Goal: Task Accomplishment & Management: Manage account settings

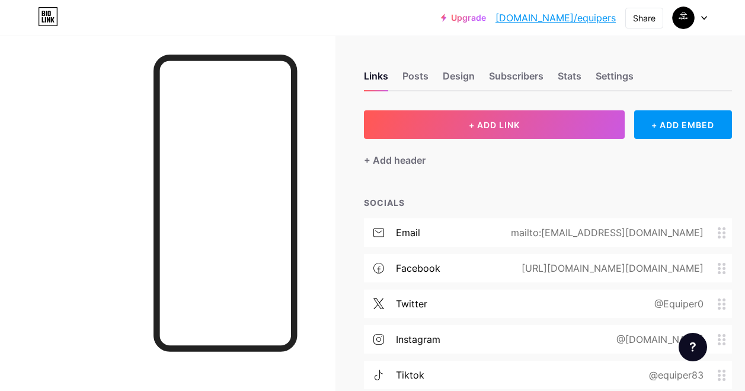
click at [522, 266] on div "[URL][DOMAIN_NAME][DOMAIN_NAME]" at bounding box center [610, 268] width 215 height 14
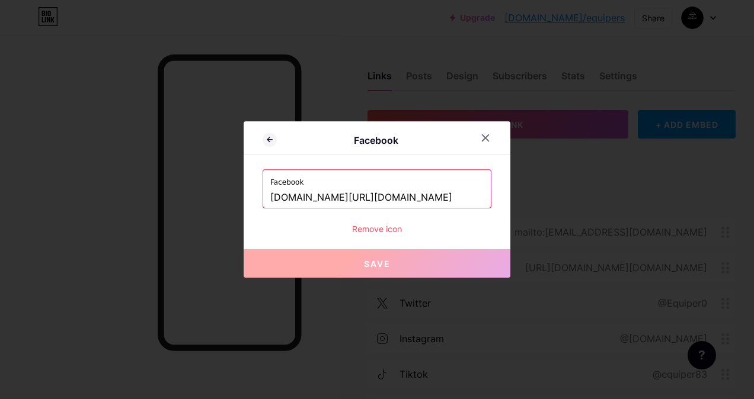
click at [430, 194] on input "[DOMAIN_NAME][URL][DOMAIN_NAME]" at bounding box center [376, 198] width 213 height 20
click at [487, 135] on icon at bounding box center [485, 137] width 9 height 9
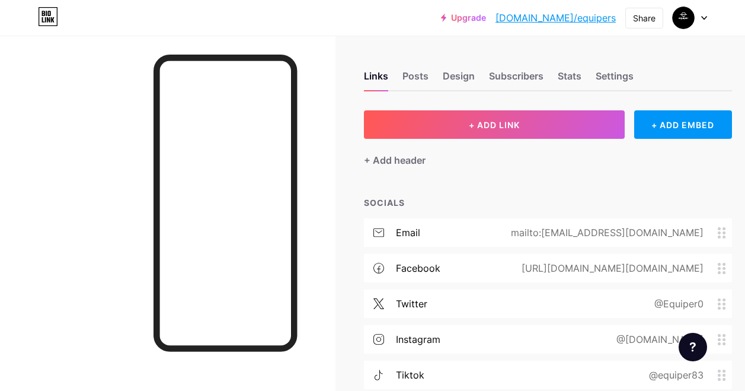
click at [519, 303] on div "twitter @Equiper0" at bounding box center [548, 303] width 368 height 28
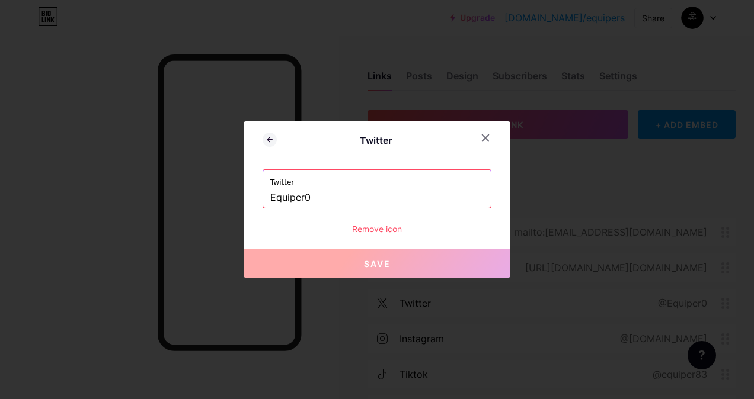
click at [376, 203] on input "Equiper0" at bounding box center [376, 198] width 213 height 20
click at [374, 204] on input "Equiper0" at bounding box center [376, 198] width 213 height 20
click at [487, 139] on icon at bounding box center [485, 137] width 9 height 9
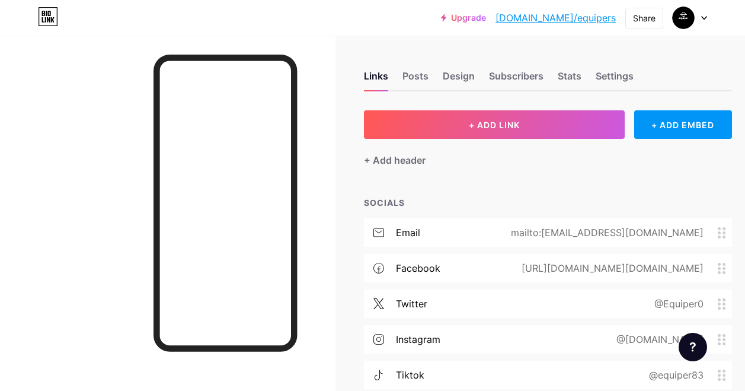
click at [529, 338] on div "instagram @[DOMAIN_NAME]" at bounding box center [548, 339] width 368 height 28
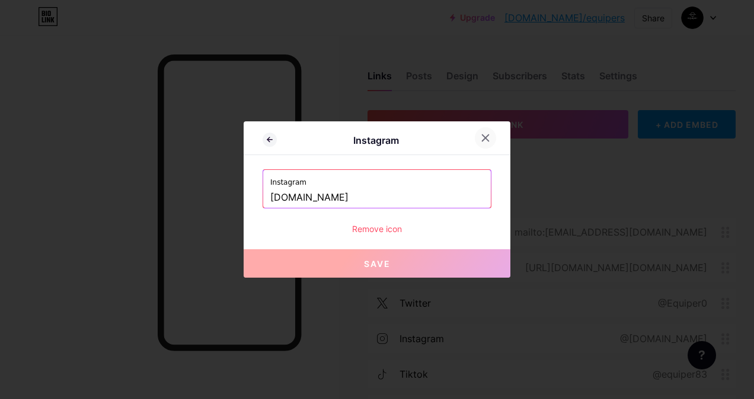
click at [488, 135] on icon at bounding box center [485, 138] width 7 height 7
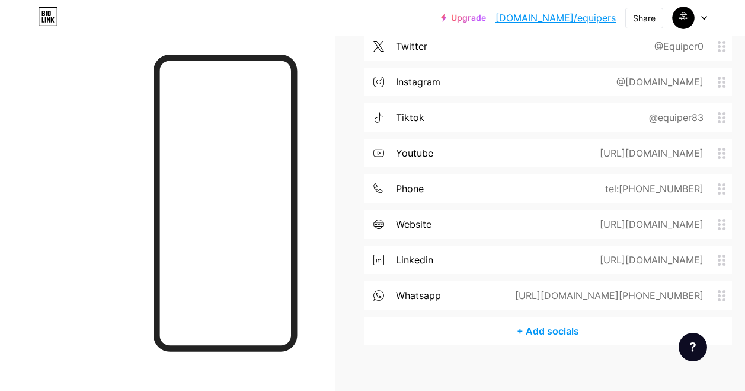
scroll to position [258, 0]
click at [486, 295] on div "whatsapp [URL][DOMAIN_NAME][PHONE_NUMBER]" at bounding box center [548, 294] width 368 height 28
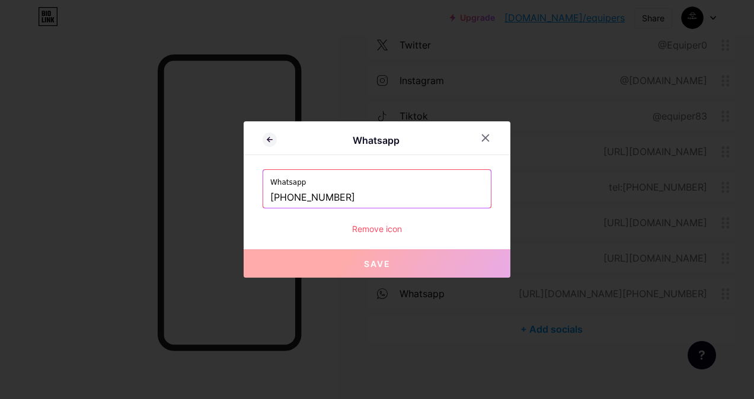
click at [484, 141] on icon at bounding box center [485, 137] width 9 height 9
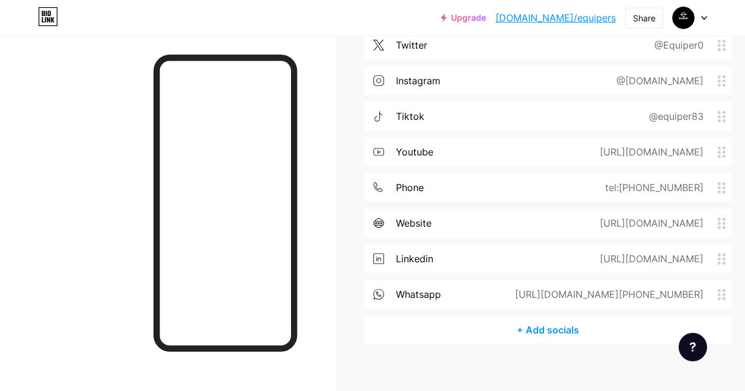
drag, startPoint x: 534, startPoint y: 283, endPoint x: 563, endPoint y: 282, distance: 29.1
click at [563, 282] on div "whatsapp [URL][DOMAIN_NAME][PHONE_NUMBER]" at bounding box center [548, 294] width 368 height 28
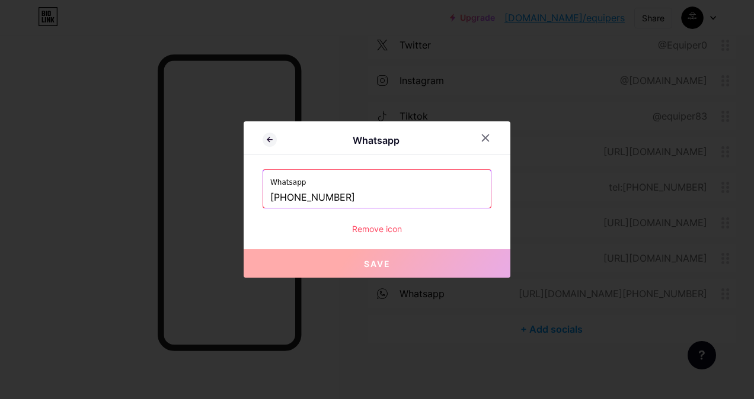
click at [480, 133] on div at bounding box center [485, 137] width 21 height 21
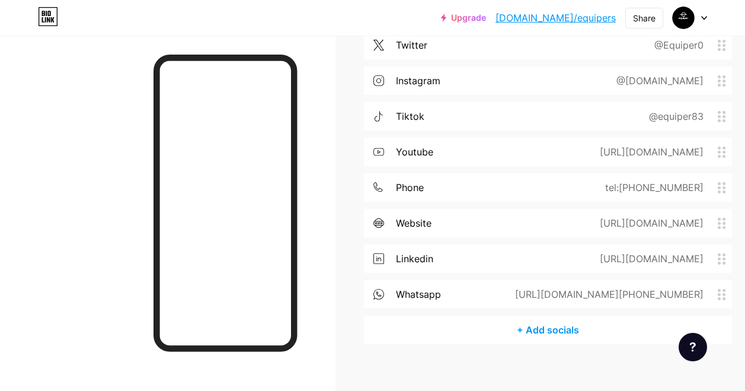
click at [725, 298] on circle at bounding box center [723, 298] width 3 height 3
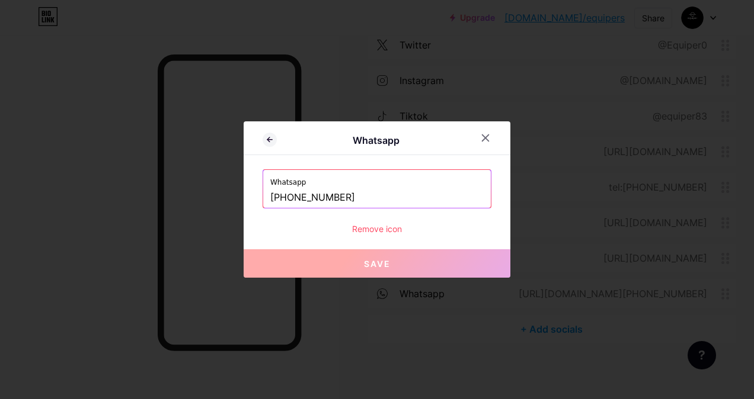
click at [480, 132] on div at bounding box center [485, 137] width 21 height 21
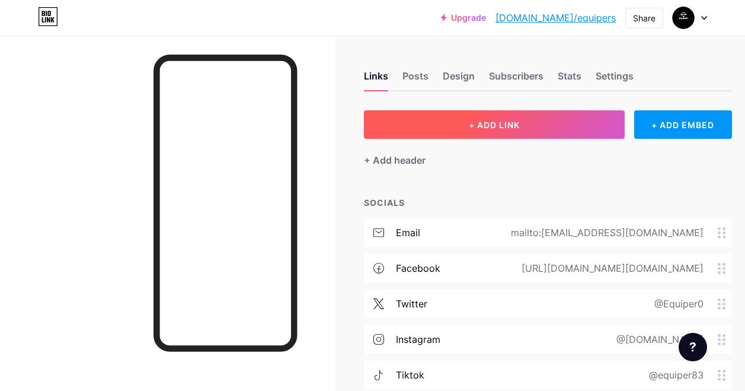
click at [582, 132] on button "+ ADD LINK" at bounding box center [494, 124] width 261 height 28
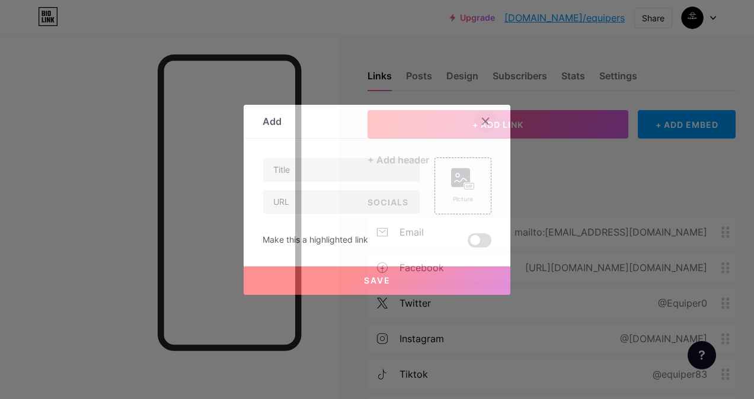
click at [492, 122] on div at bounding box center [485, 121] width 21 height 21
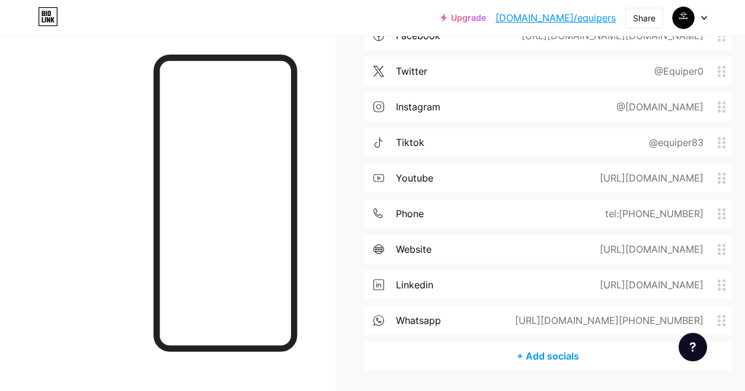
scroll to position [270, 0]
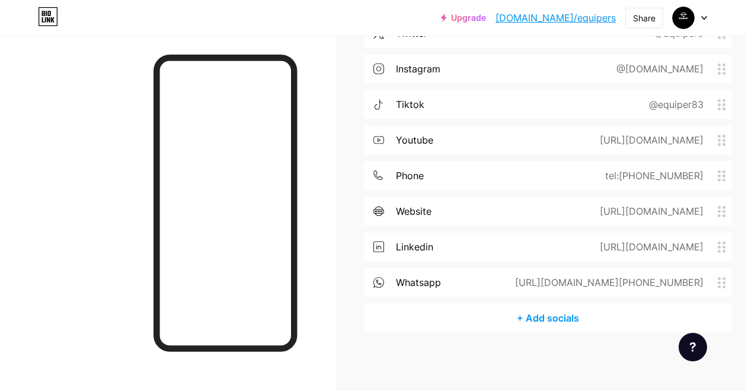
click at [559, 315] on div "+ Add socials" at bounding box center [548, 317] width 368 height 28
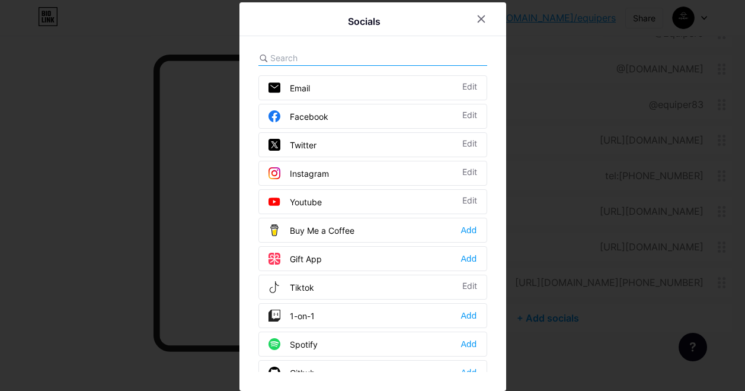
scroll to position [261, 0]
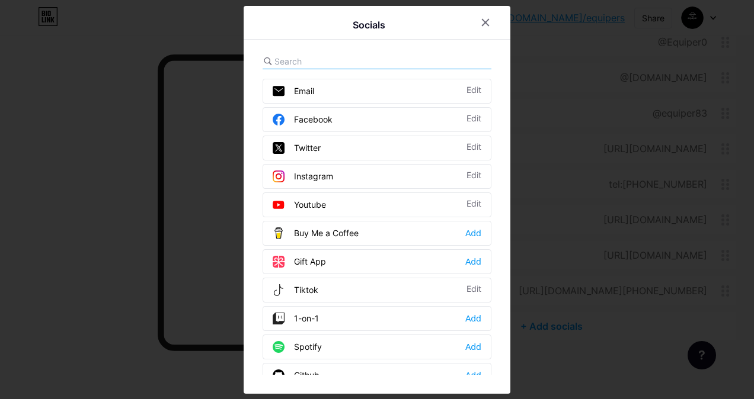
click at [357, 60] on input "text" at bounding box center [339, 61] width 131 height 12
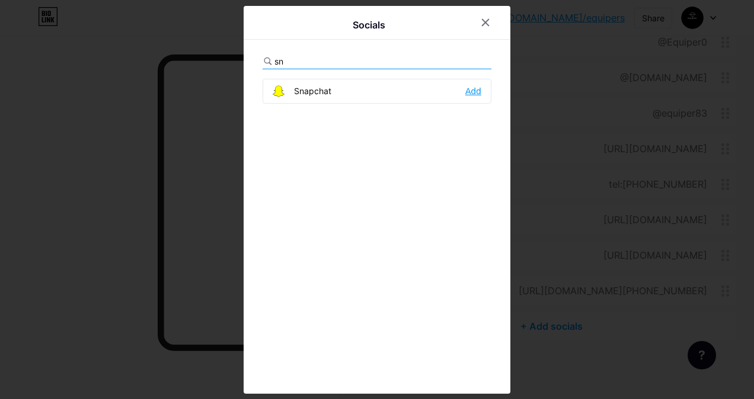
type input "sn"
click at [472, 91] on div "Add" at bounding box center [473, 91] width 16 height 12
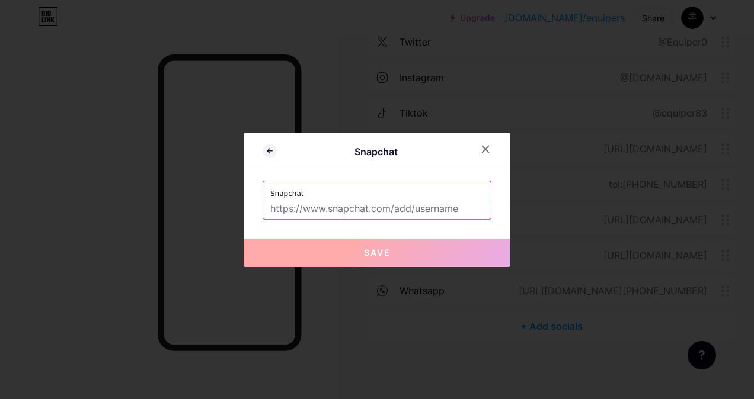
click at [330, 211] on input "text" at bounding box center [376, 209] width 213 height 20
click at [345, 212] on input "text" at bounding box center [376, 209] width 213 height 20
paste input "[DOMAIN_NAME]"
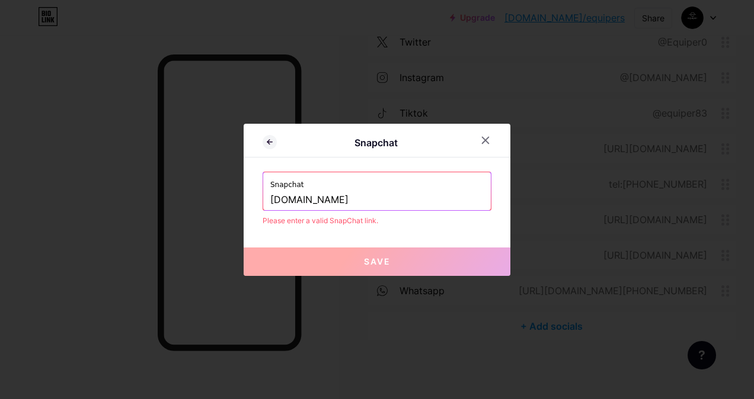
click at [350, 205] on input "[DOMAIN_NAME]" at bounding box center [376, 200] width 213 height 20
click at [389, 266] on span "Save" at bounding box center [377, 262] width 27 height 10
click at [356, 205] on input "[DOMAIN_NAME]" at bounding box center [376, 200] width 213 height 20
type input "equiper"
drag, startPoint x: 676, startPoint y: 218, endPoint x: 648, endPoint y: 218, distance: 28.4
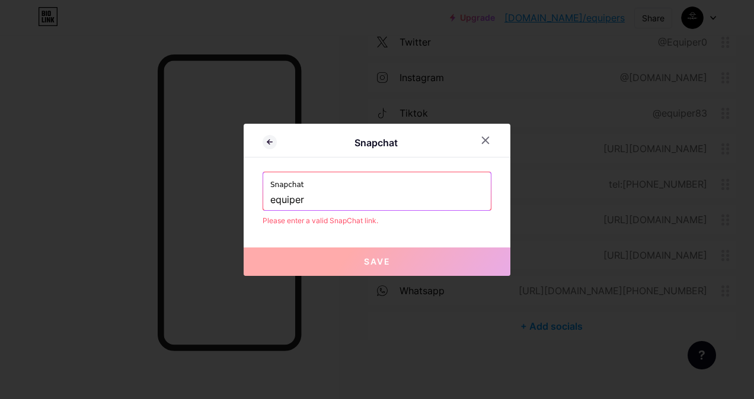
click at [664, 218] on div at bounding box center [377, 199] width 754 height 399
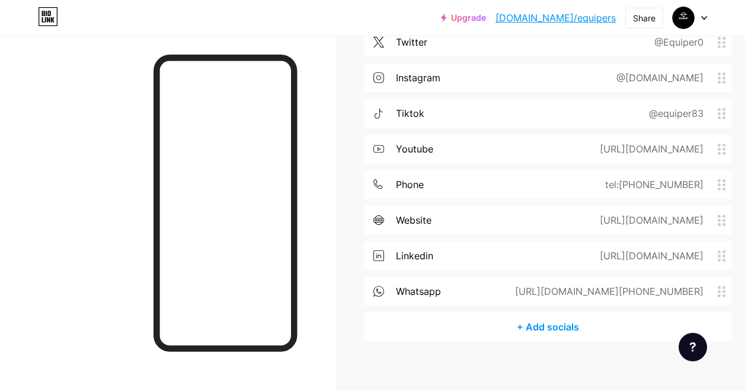
click at [616, 323] on div "+ Add socials" at bounding box center [548, 326] width 368 height 28
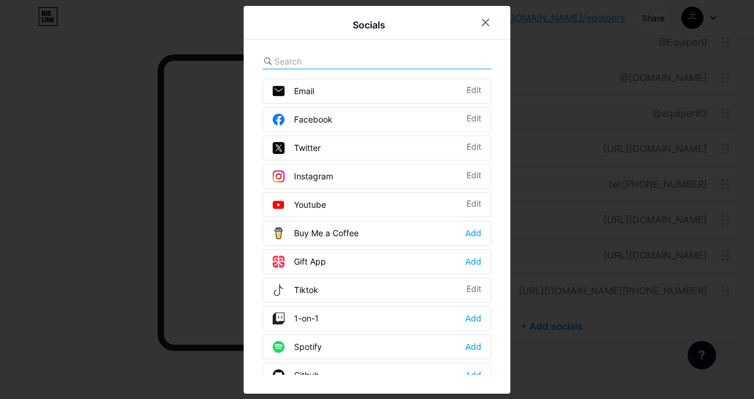
click at [495, 369] on div "Socials Email Edit Facebook Edit Twitter Edit Instagram Edit Youtube Edit Buy M…" at bounding box center [377, 200] width 267 height 388
click at [386, 35] on div "Socials" at bounding box center [377, 26] width 267 height 28
click at [387, 52] on div "Socials Email Edit Facebook Edit Twitter Edit Instagram Edit Youtube Edit Buy M…" at bounding box center [377, 200] width 267 height 388
click at [387, 54] on div at bounding box center [377, 61] width 229 height 15
click at [339, 55] on div at bounding box center [377, 61] width 229 height 15
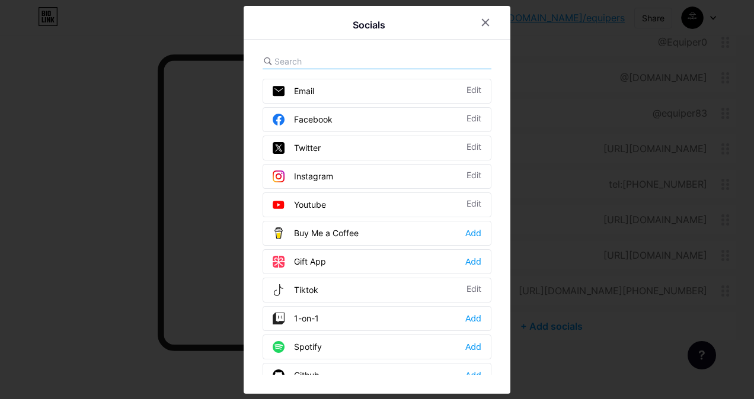
click at [335, 68] on div at bounding box center [377, 61] width 229 height 15
click at [331, 56] on input "text" at bounding box center [339, 61] width 131 height 12
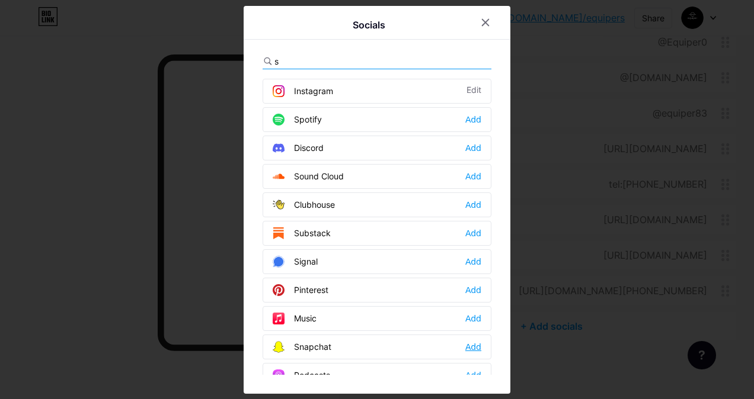
type input "s"
click at [471, 350] on div "Add" at bounding box center [473, 347] width 16 height 12
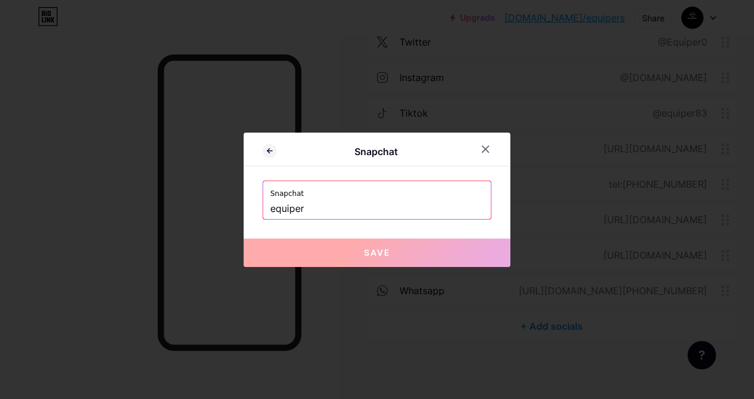
click at [365, 216] on input "equiper" at bounding box center [376, 209] width 213 height 20
type input "[DOMAIN_NAME]"
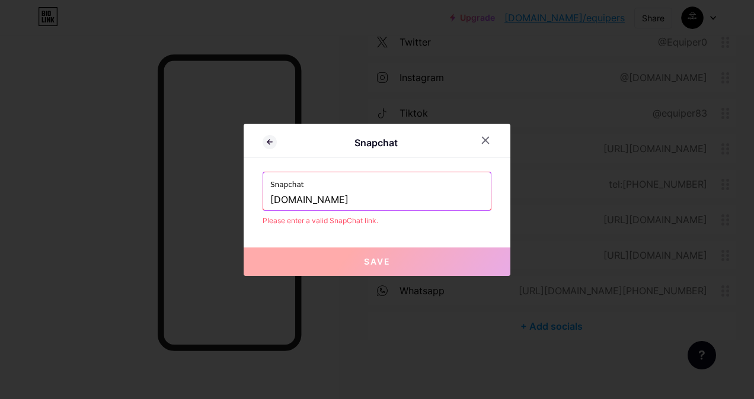
click at [399, 261] on button "Save" at bounding box center [377, 262] width 267 height 28
click at [488, 148] on div at bounding box center [485, 140] width 21 height 21
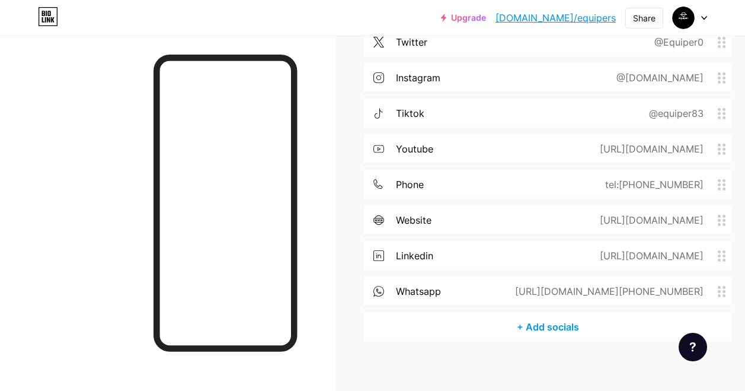
click at [534, 321] on div "+ Add socials" at bounding box center [548, 326] width 368 height 28
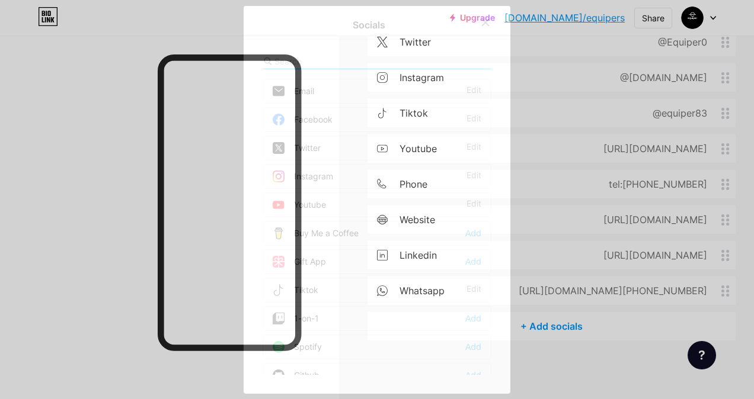
click at [370, 43] on div "Socials Email Edit Facebook Edit Twitter Edit Instagram Edit Youtube Edit Buy M…" at bounding box center [377, 200] width 267 height 388
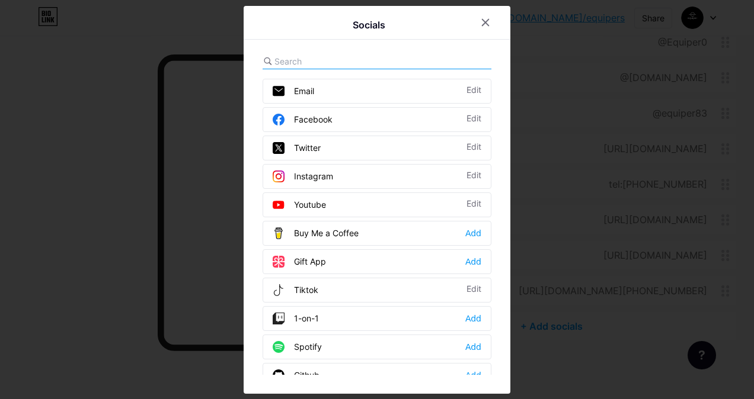
click at [369, 56] on input "text" at bounding box center [339, 61] width 131 height 12
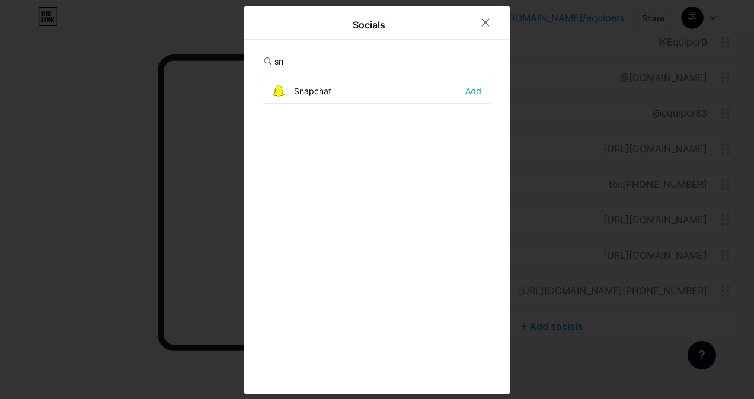
type input "sn"
click at [324, 91] on div "Snapchat" at bounding box center [302, 91] width 59 height 12
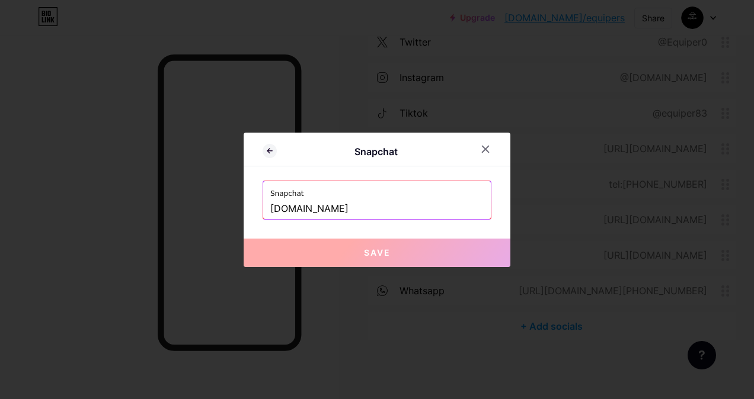
click at [365, 216] on input "[DOMAIN_NAME]" at bounding box center [376, 209] width 213 height 20
paste input "https://accounts.snapchat.com/v2/welcome"
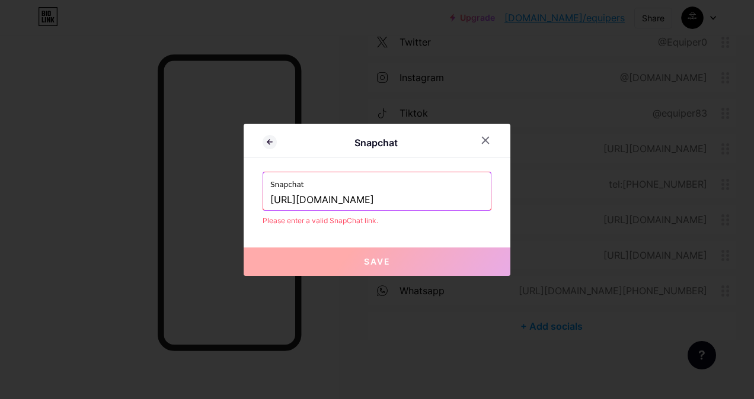
click at [419, 248] on button "Save" at bounding box center [377, 262] width 267 height 28
click at [419, 262] on button "Save" at bounding box center [377, 262] width 267 height 28
click at [470, 199] on input "https://accounts.snapchat.com/v2/welcome" at bounding box center [376, 200] width 213 height 20
click at [392, 205] on input "https://e" at bounding box center [376, 200] width 213 height 20
click at [389, 206] on input "https://e" at bounding box center [376, 200] width 213 height 20
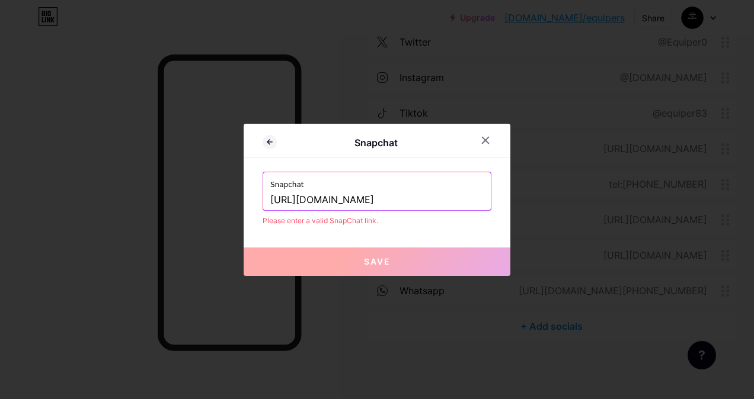
click at [378, 268] on button "Save" at bounding box center [377, 262] width 267 height 28
click at [375, 197] on input "https://equiper.sa" at bounding box center [376, 200] width 213 height 20
type input "h"
click at [450, 198] on input "text" at bounding box center [376, 200] width 213 height 20
paste input "https://accounts.snapchat.com/v2/welcome"
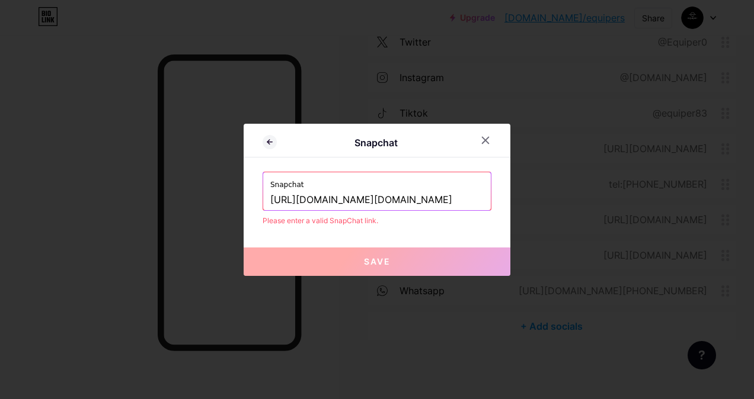
click at [415, 264] on button "Save" at bounding box center [377, 262] width 267 height 28
click at [433, 199] on input "https://accounts.snapchat.com/add/equiper.sa" at bounding box center [376, 200] width 213 height 20
type input "https://accounts.snapchat.com/equiper.sa"
click at [423, 196] on input "text" at bounding box center [376, 200] width 213 height 20
paste input "https://accounts.snapchat.com/equiper.sa"
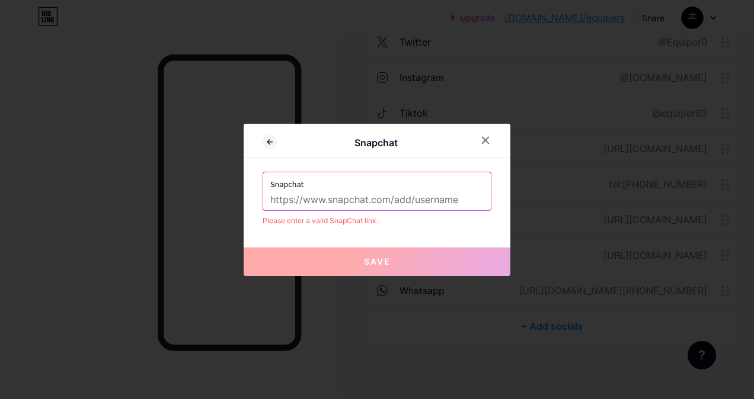
type input "https://accounts.snapchat.com/equiper.sa"
click at [344, 198] on input "https://accounts.snapchat.com/equiper.sa" at bounding box center [376, 200] width 213 height 20
click at [346, 201] on input "https://accounts.snapchat.com/equiper.sa" at bounding box center [376, 200] width 213 height 20
paste input "https://accounts.snapchat.com/equiper.sa"
click at [343, 204] on input "https://accounts.snapchat.com/equiper.sa" at bounding box center [376, 200] width 213 height 20
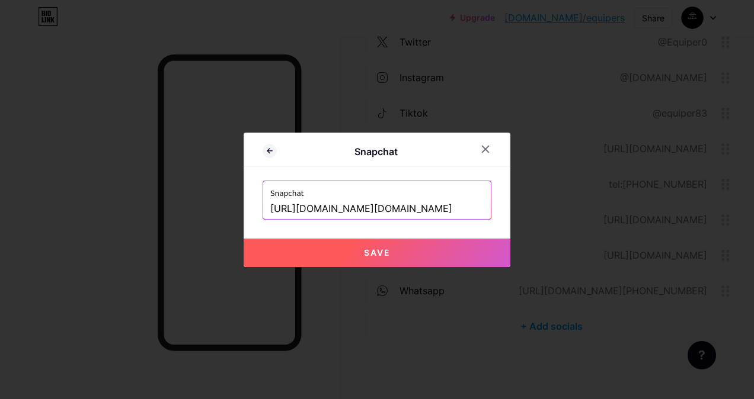
type input "https://www.snapchat.com/equiper.sa"
click at [389, 244] on button "Save" at bounding box center [377, 253] width 267 height 28
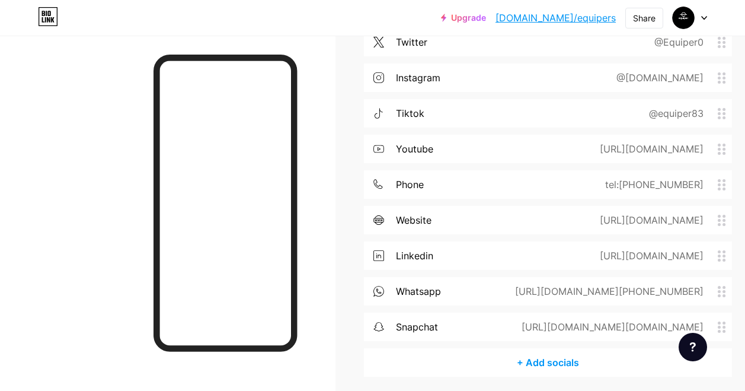
click at [596, 336] on div "snapchat https://www.snapchat.com/equiper.sa" at bounding box center [548, 326] width 368 height 28
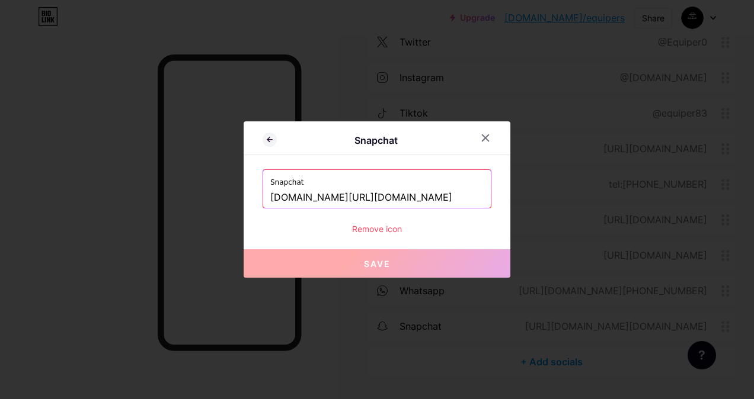
click at [362, 203] on input "www.snapchat.com/equiper.sa" at bounding box center [376, 198] width 213 height 20
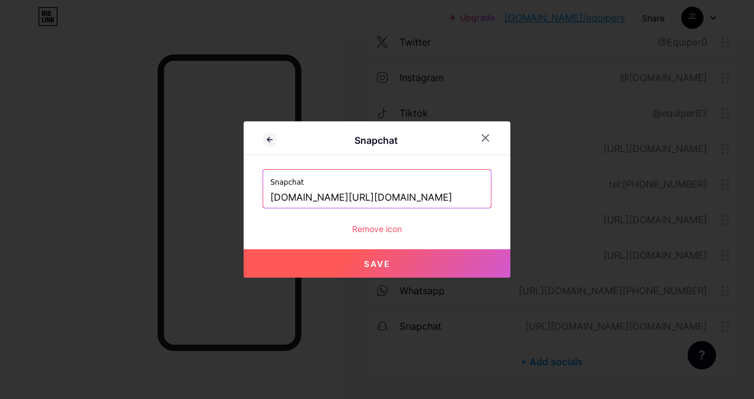
click at [423, 261] on button "Save" at bounding box center [377, 264] width 267 height 28
type input "https://www.snapchat.com/add/equiper.sa"
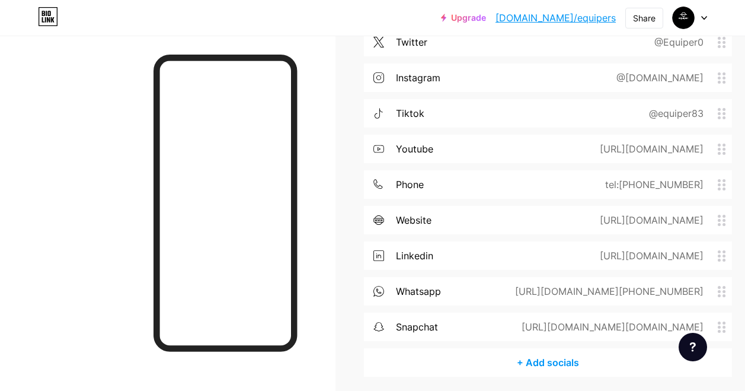
click at [513, 333] on div "snapchat https://www.snapchat.com/add/equiper.sa" at bounding box center [548, 326] width 368 height 28
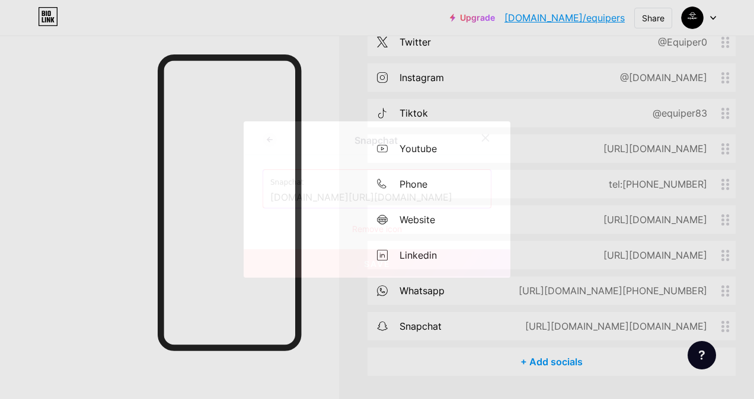
click at [374, 178] on label "Snapchat" at bounding box center [376, 179] width 213 height 18
click at [378, 191] on input "www.snapchat.com/add/equiper.sa" at bounding box center [376, 198] width 213 height 20
paste input "https://www.snapchat.com/@"
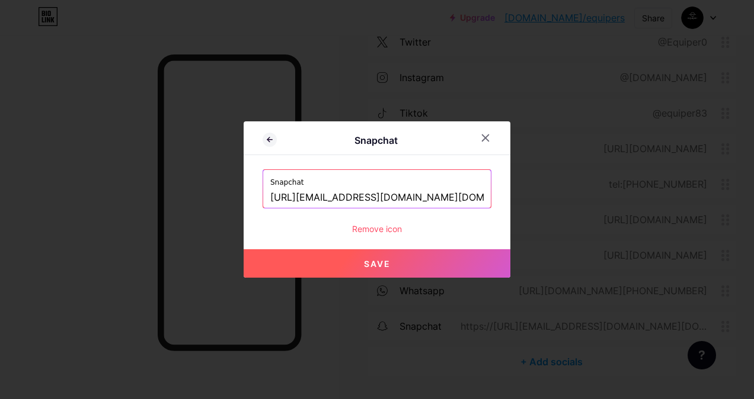
type input "https://www.snapchat.com/@equiper.sa"
click at [355, 270] on button "Save" at bounding box center [377, 264] width 267 height 28
